Goal: Task Accomplishment & Management: Complete application form

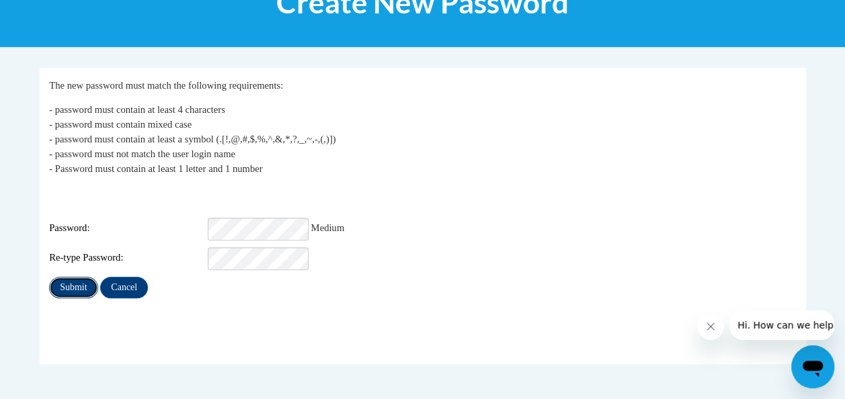
click at [85, 277] on input "Submit" at bounding box center [73, 288] width 48 height 22
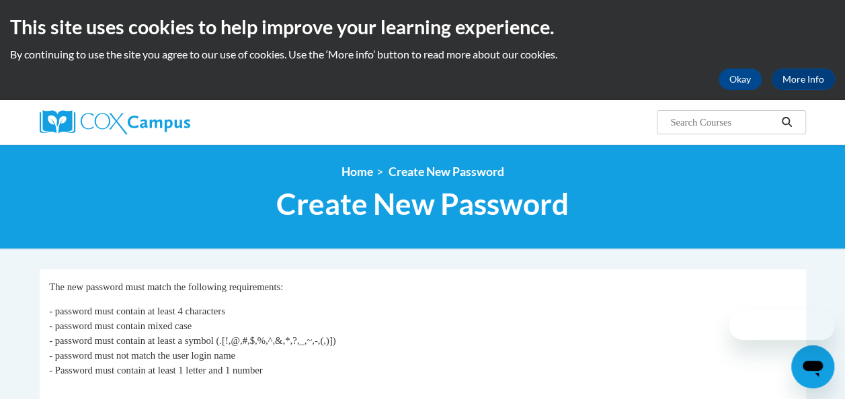
scroll to position [202, 0]
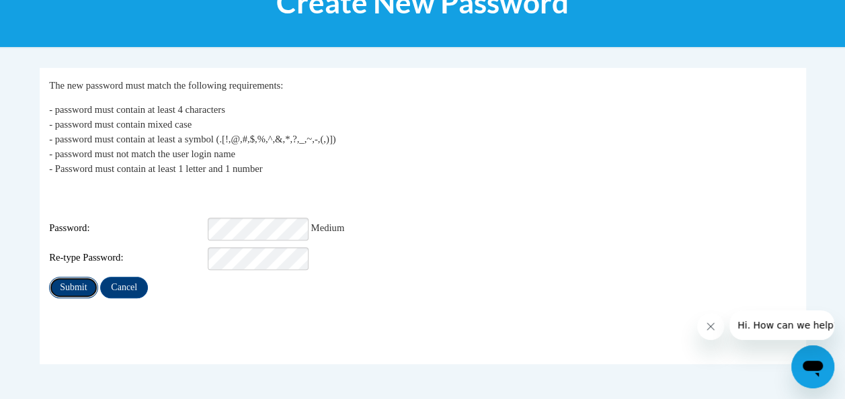
click at [79, 277] on input "Submit" at bounding box center [73, 288] width 48 height 22
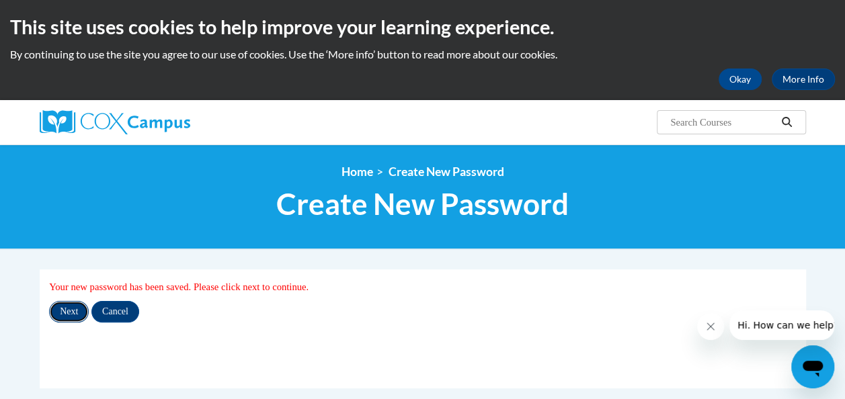
click at [74, 309] on input "Next" at bounding box center [69, 312] width 40 height 22
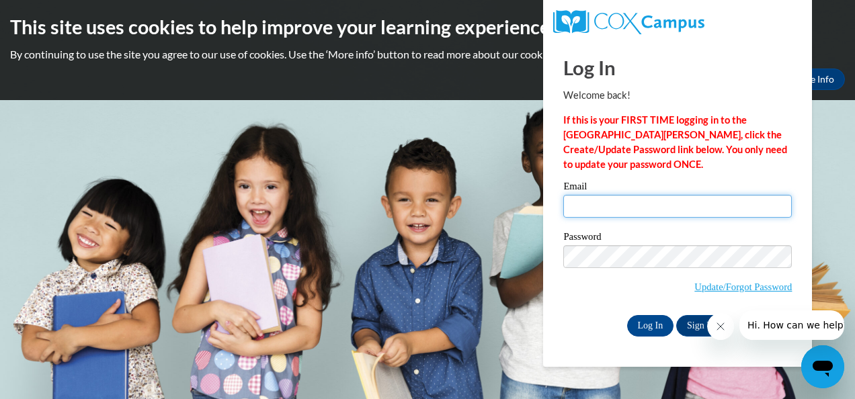
click at [611, 204] on input "Email" at bounding box center [677, 206] width 228 height 23
type input "vickiemccutchen@yahoo.com"
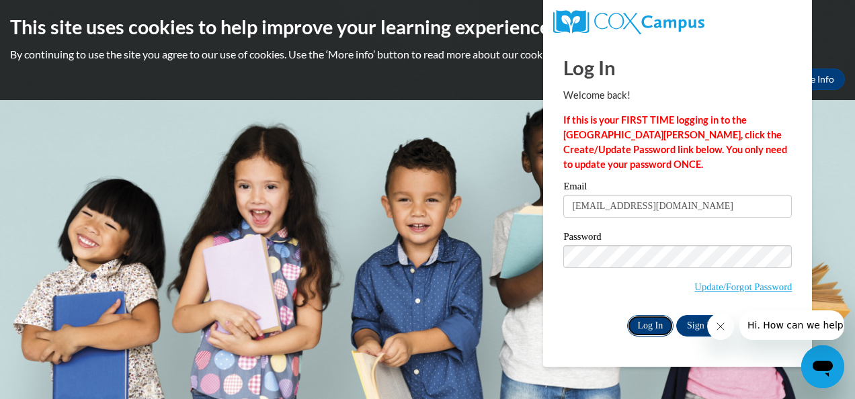
click at [636, 321] on input "Log In" at bounding box center [650, 326] width 47 height 22
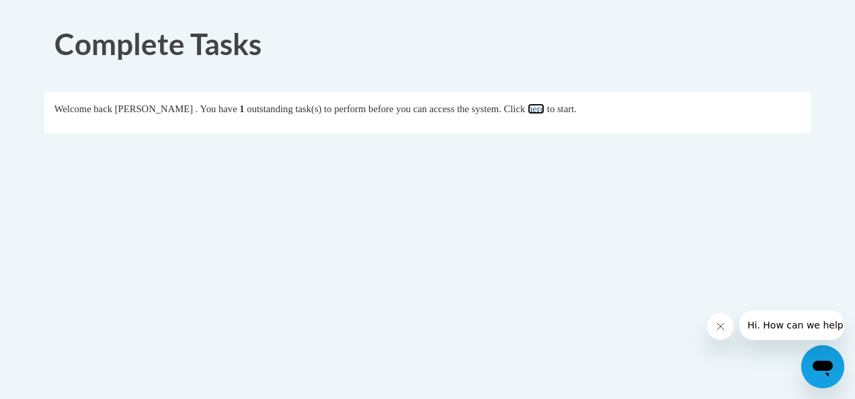
click at [544, 110] on link "here" at bounding box center [535, 108] width 17 height 11
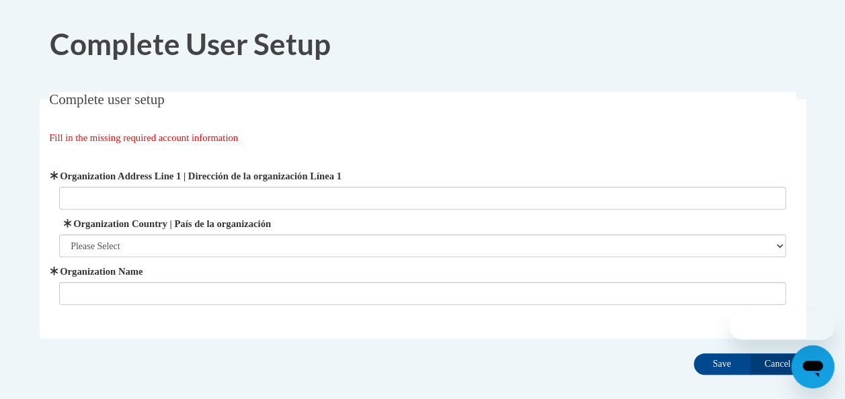
click at [711, 44] on h1 "Complete User Setup" at bounding box center [433, 45] width 766 height 42
